Goal: Task Accomplishment & Management: Manage account settings

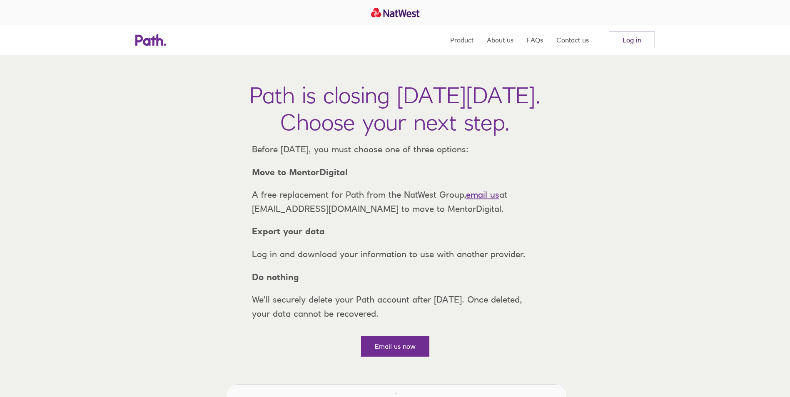
click at [615, 37] on link "Log in" at bounding box center [632, 40] width 46 height 17
click at [626, 38] on link "Log in" at bounding box center [632, 40] width 46 height 17
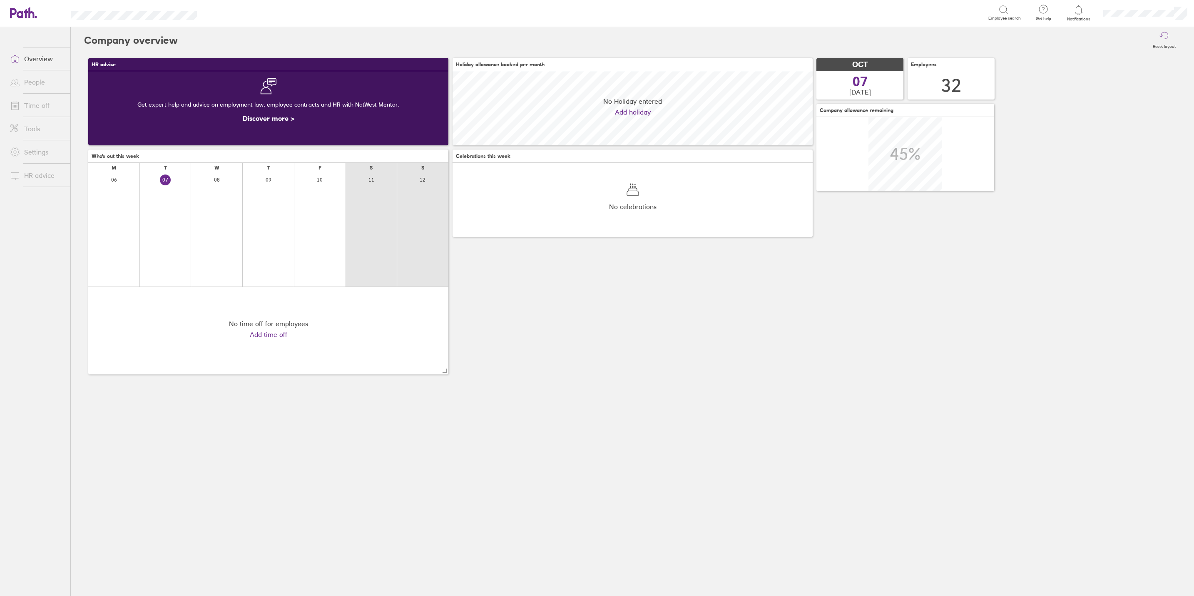
scroll to position [74, 360]
click at [28, 105] on link "Time off" at bounding box center [36, 105] width 67 height 17
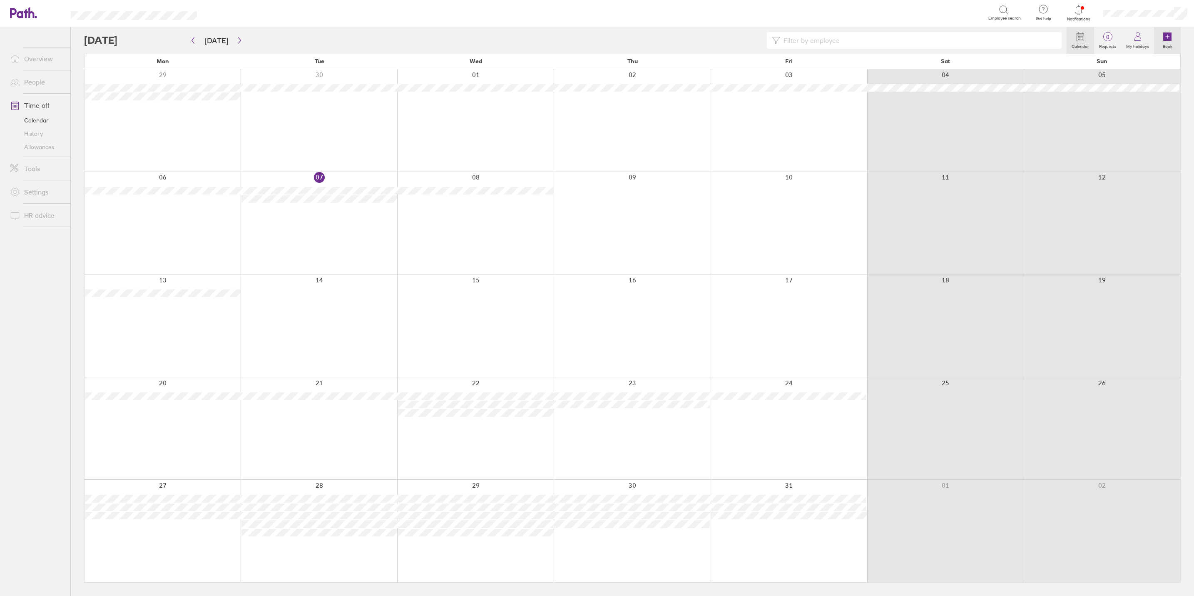
click at [1162, 32] on link "Book" at bounding box center [1167, 40] width 27 height 27
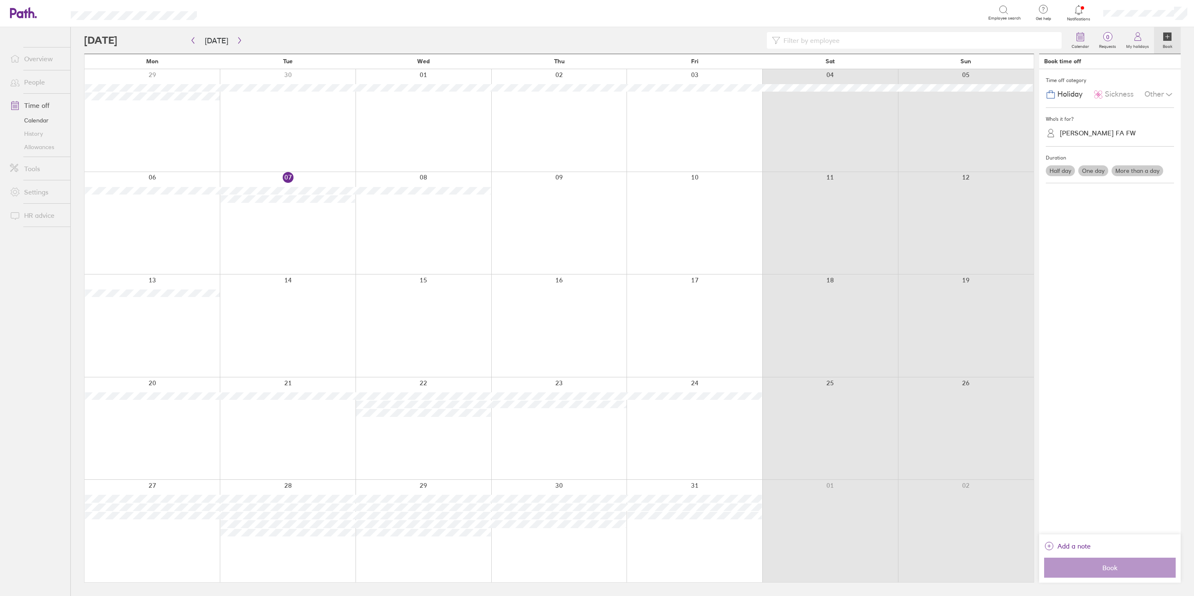
click at [1098, 139] on div "[PERSON_NAME] FA FW" at bounding box center [1115, 133] width 118 height 13
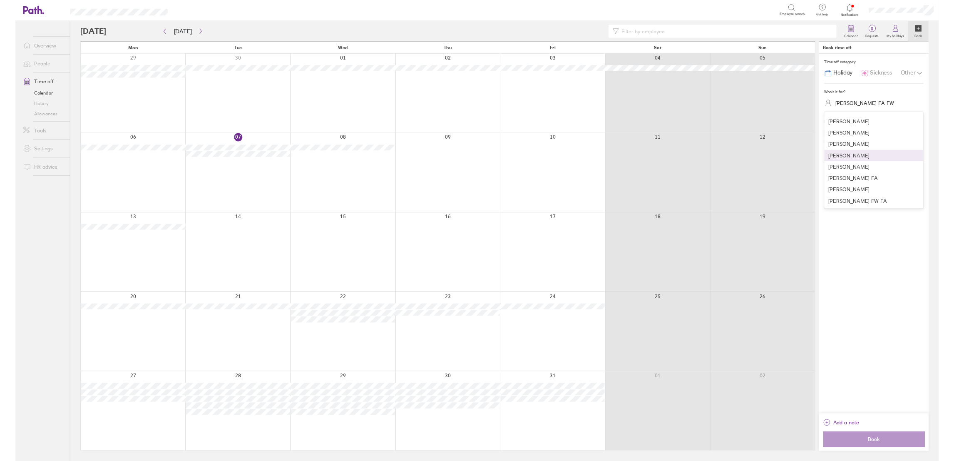
scroll to position [62, 0]
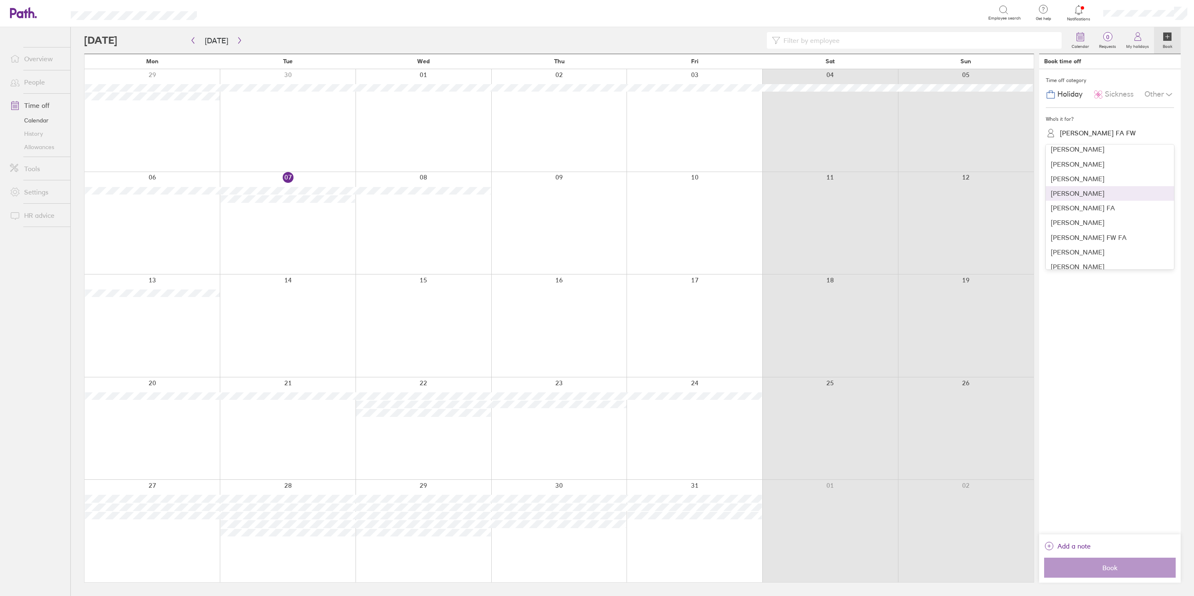
click at [1086, 193] on div "[PERSON_NAME]" at bounding box center [1110, 193] width 128 height 15
click at [1098, 171] on label "One day" at bounding box center [1093, 170] width 30 height 11
click at [0, 0] on input "One day" at bounding box center [0, 0] width 0 height 0
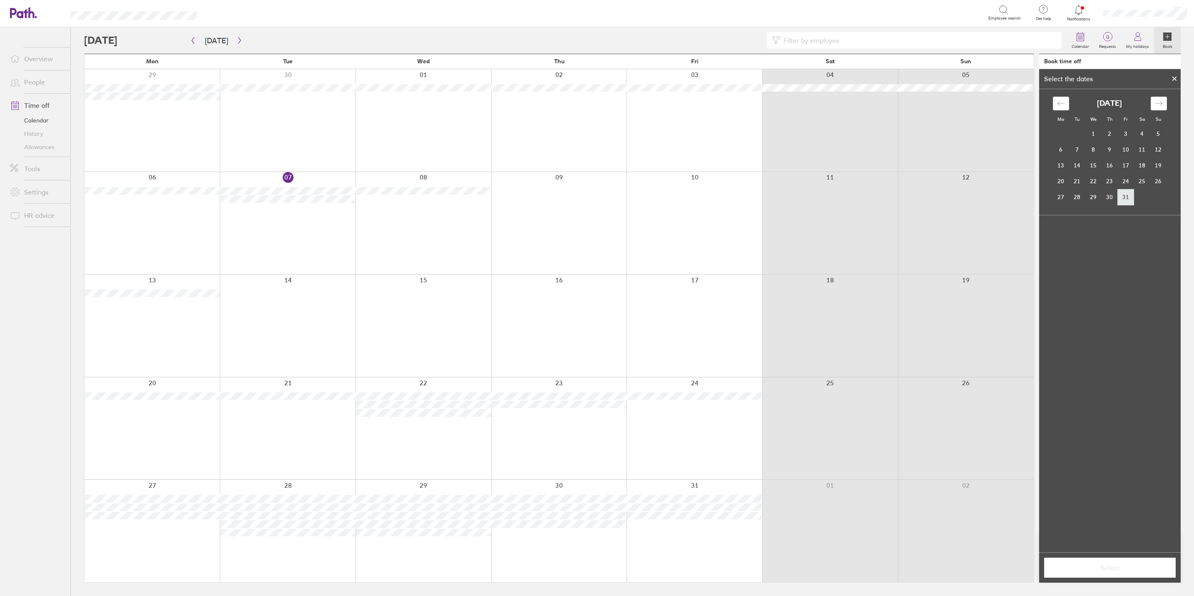
click at [1123, 196] on td "31" at bounding box center [1126, 197] width 16 height 16
click at [1134, 565] on span "Select" at bounding box center [1110, 567] width 120 height 7
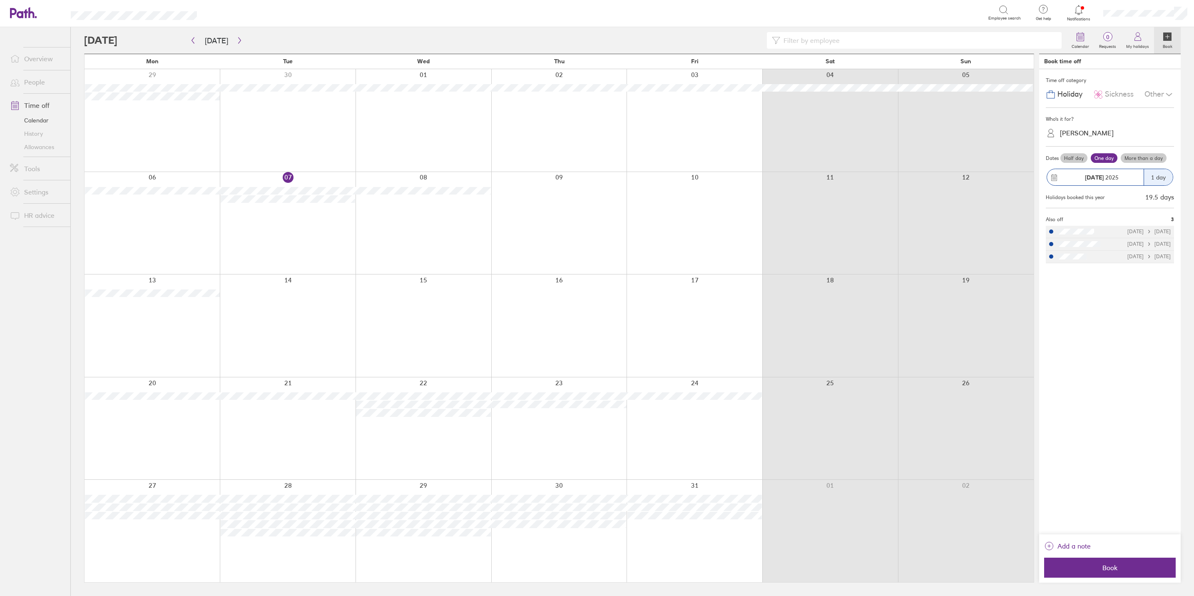
click at [1134, 565] on span "Book" at bounding box center [1110, 567] width 120 height 7
